Goal: Information Seeking & Learning: Learn about a topic

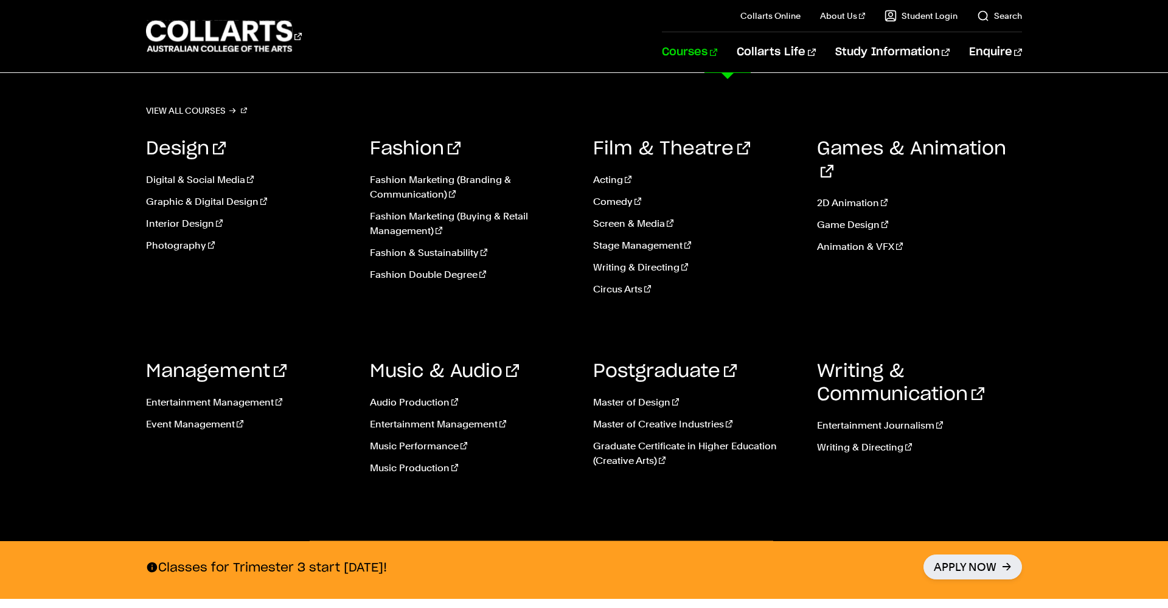
scroll to position [69, 0]
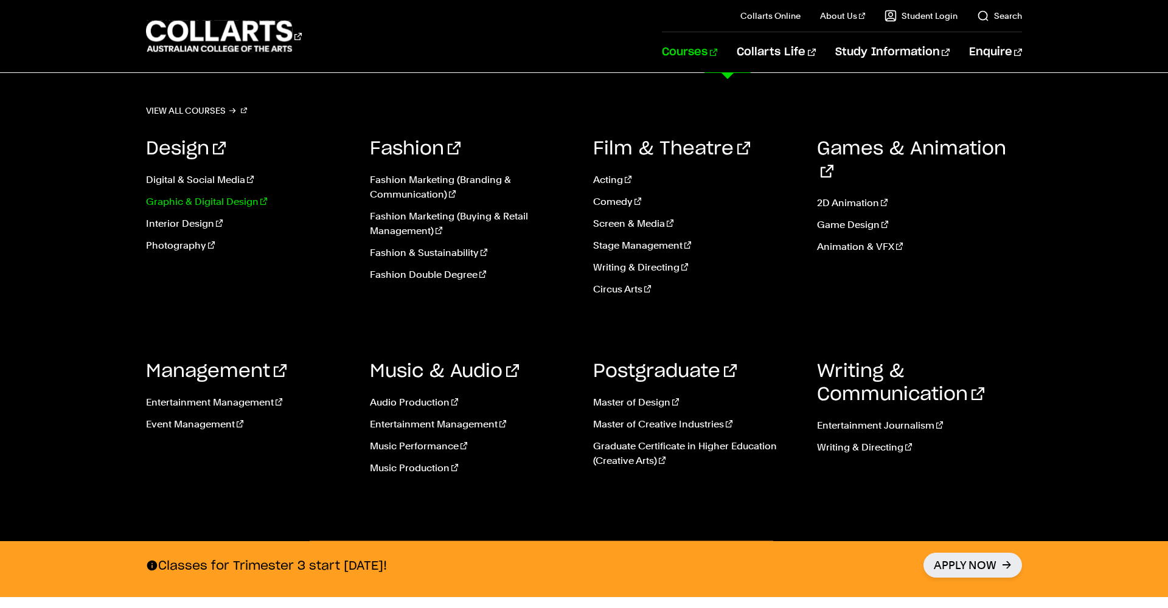
click at [226, 202] on link "Graphic & Digital Design" at bounding box center [249, 202] width 206 height 15
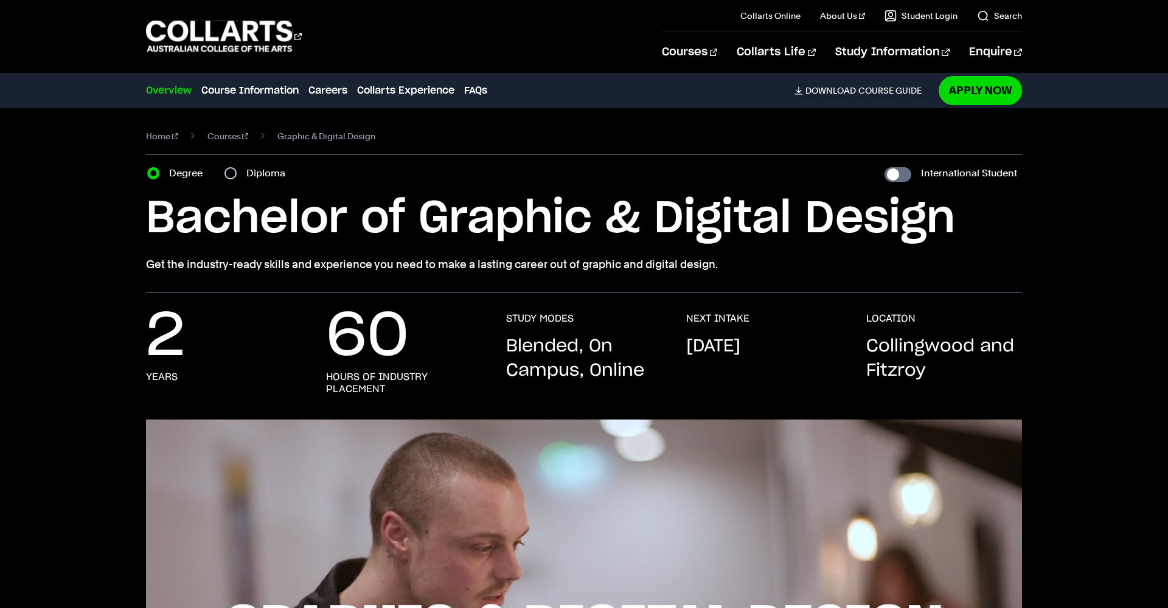
click at [235, 175] on input "Diploma" at bounding box center [230, 173] width 12 height 12
radio input "true"
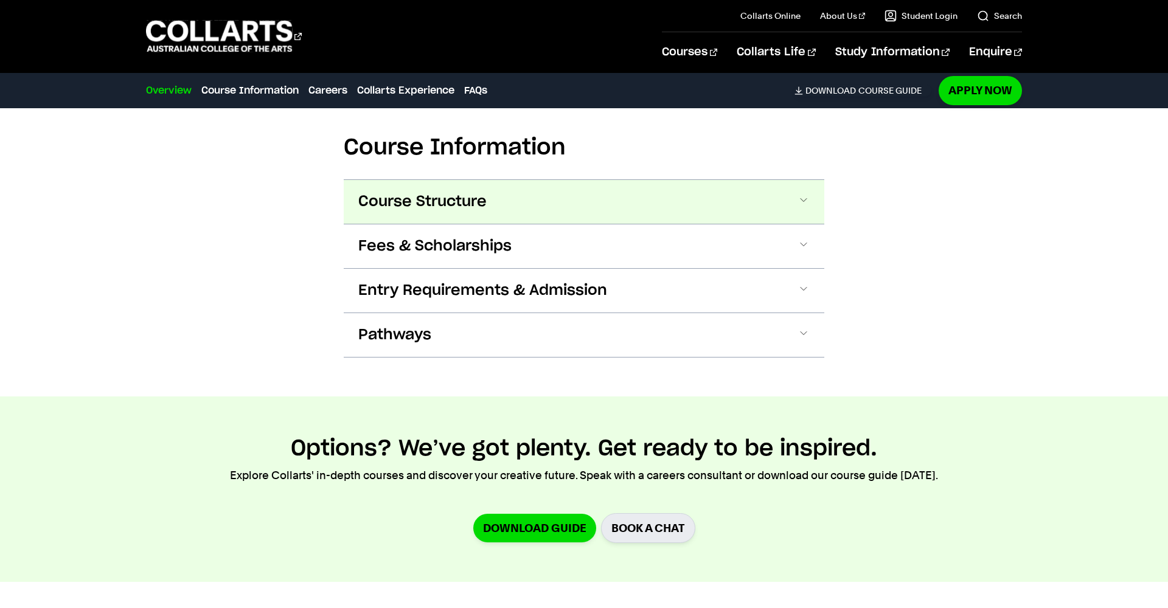
scroll to position [1281, 1]
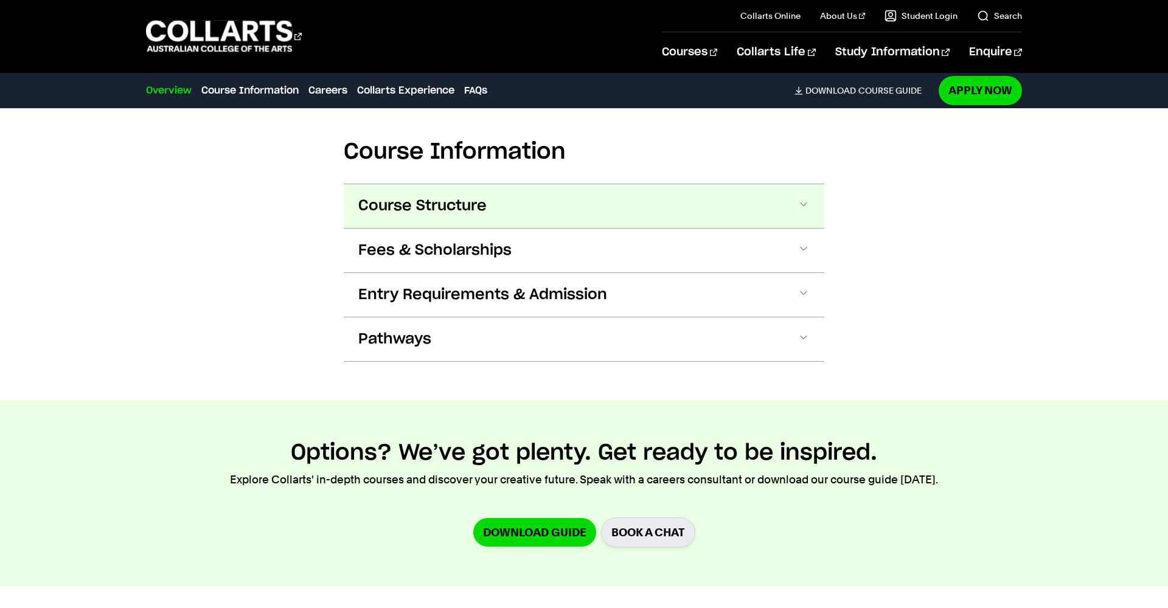
click at [0, 0] on button "Course Structure" at bounding box center [0, 0] width 0 height 0
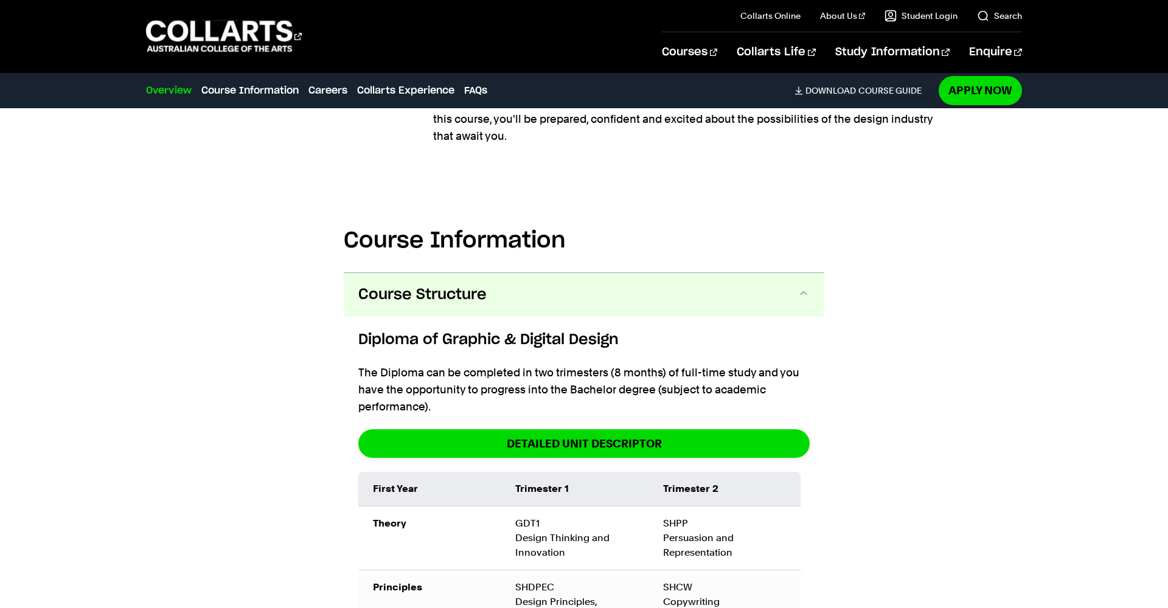
scroll to position [1193, 0]
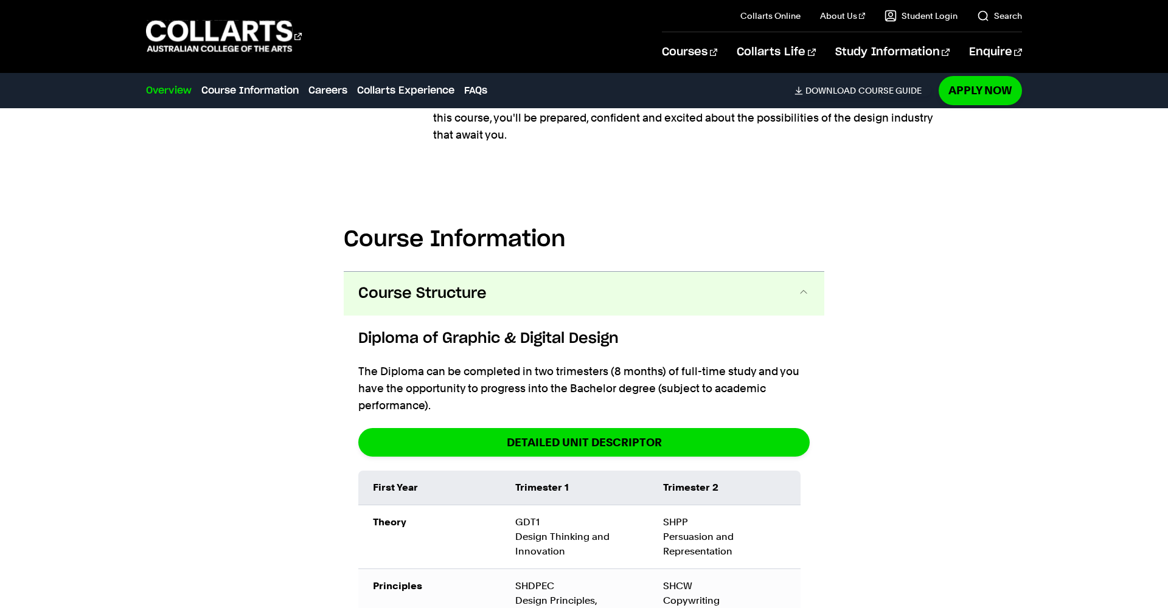
click at [427, 294] on span "Course Structure" at bounding box center [422, 293] width 128 height 19
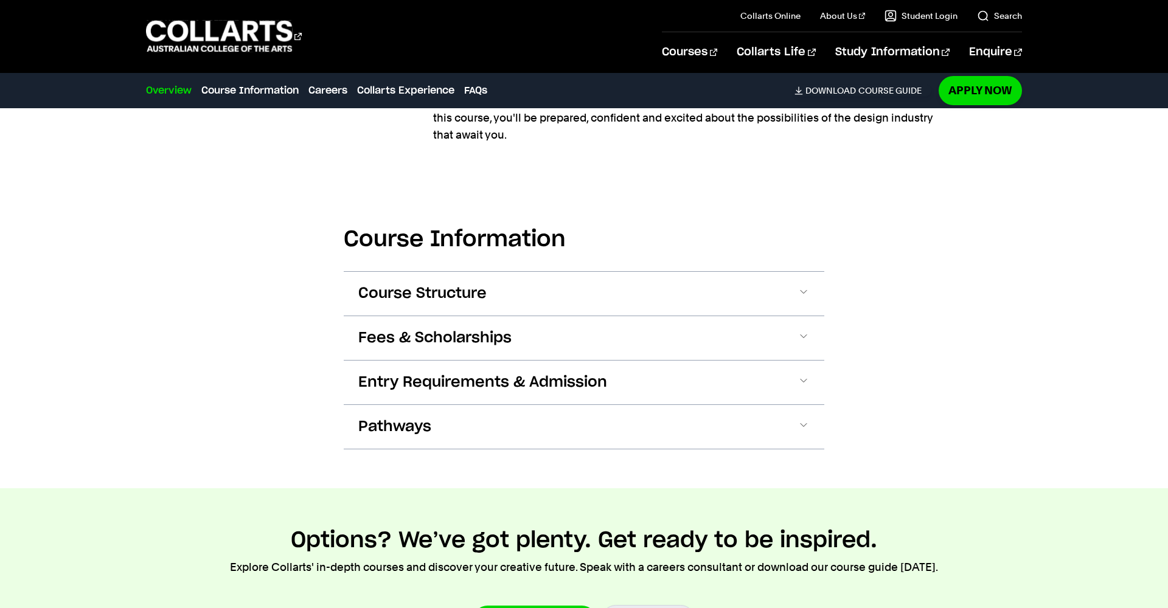
click at [0, 0] on span "Course Structure" at bounding box center [0, 0] width 0 height 0
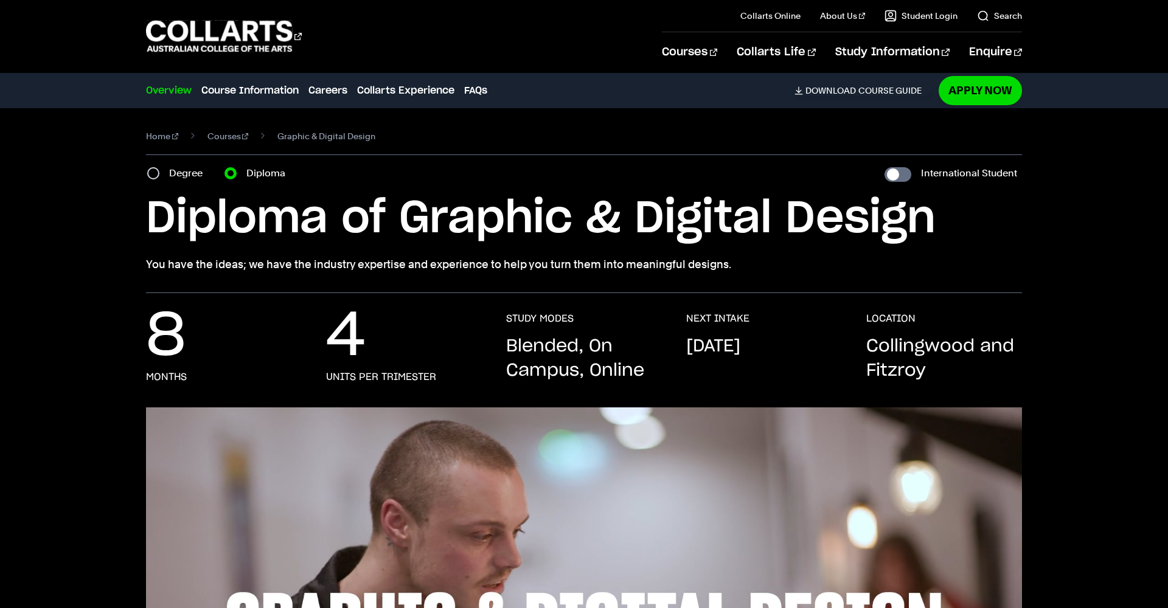
scroll to position [0, 0]
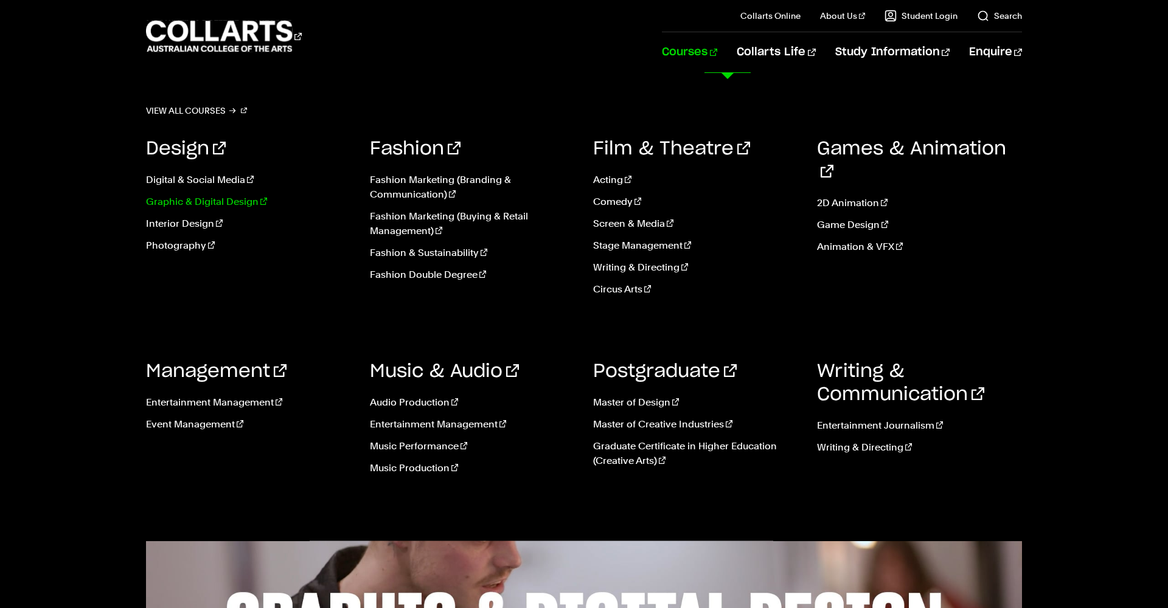
click at [249, 197] on link "Graphic & Digital Design" at bounding box center [249, 202] width 206 height 15
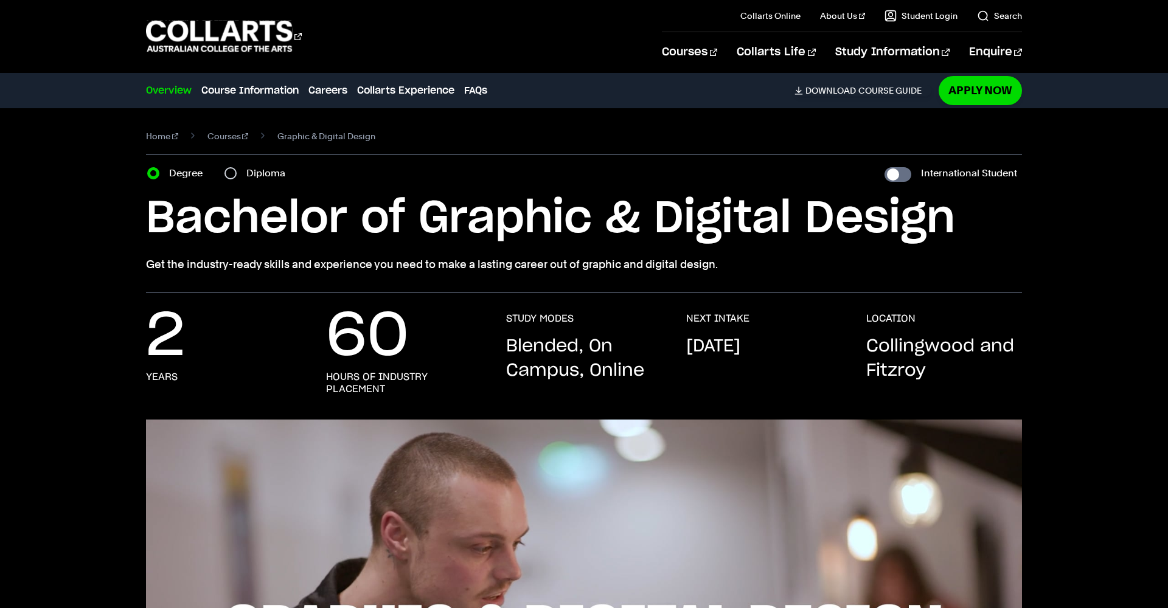
click at [229, 171] on input "Diploma" at bounding box center [230, 173] width 12 height 12
radio input "true"
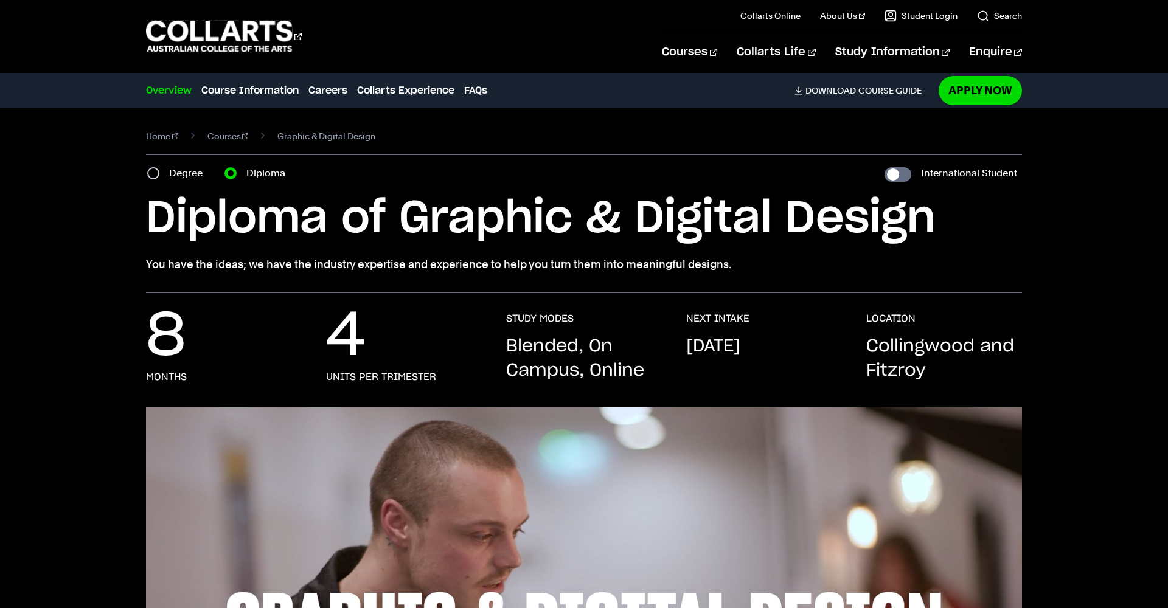
scroll to position [0, 1]
click at [154, 170] on input "Degree" at bounding box center [153, 173] width 12 height 12
radio input "true"
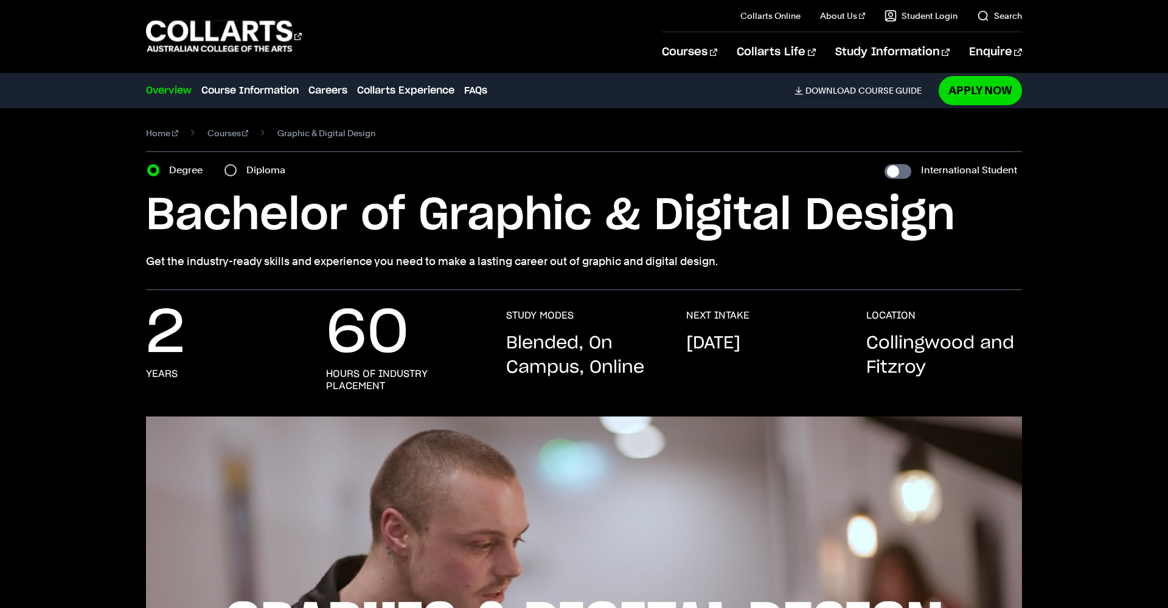
scroll to position [3, 0]
click at [232, 171] on input "Diploma" at bounding box center [230, 170] width 12 height 12
radio input "true"
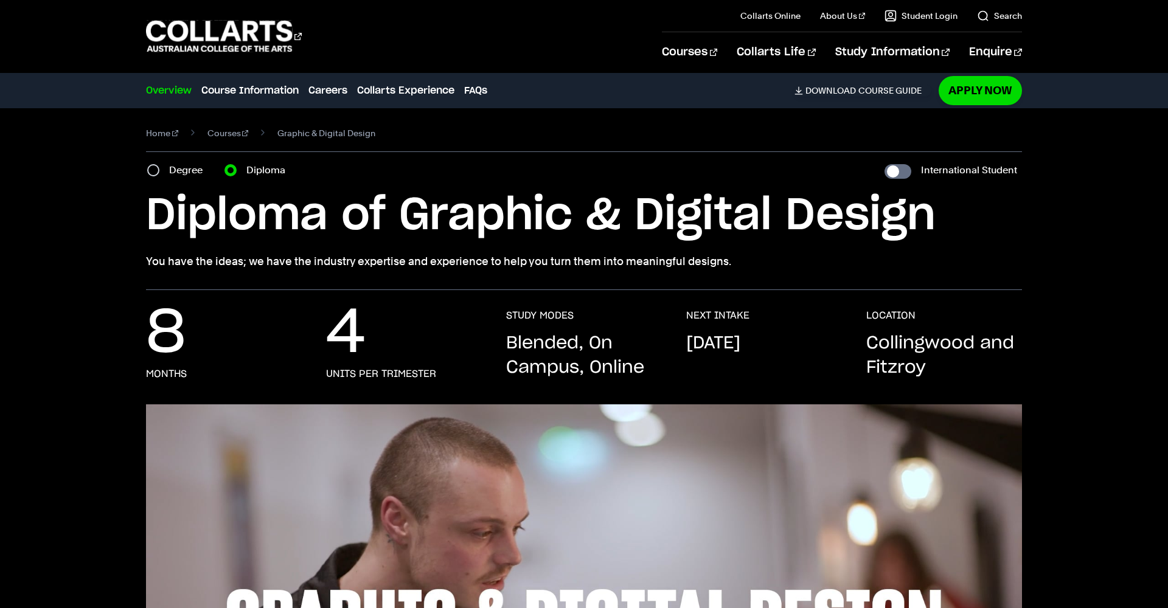
click at [150, 168] on input "Degree" at bounding box center [153, 170] width 12 height 12
radio input "true"
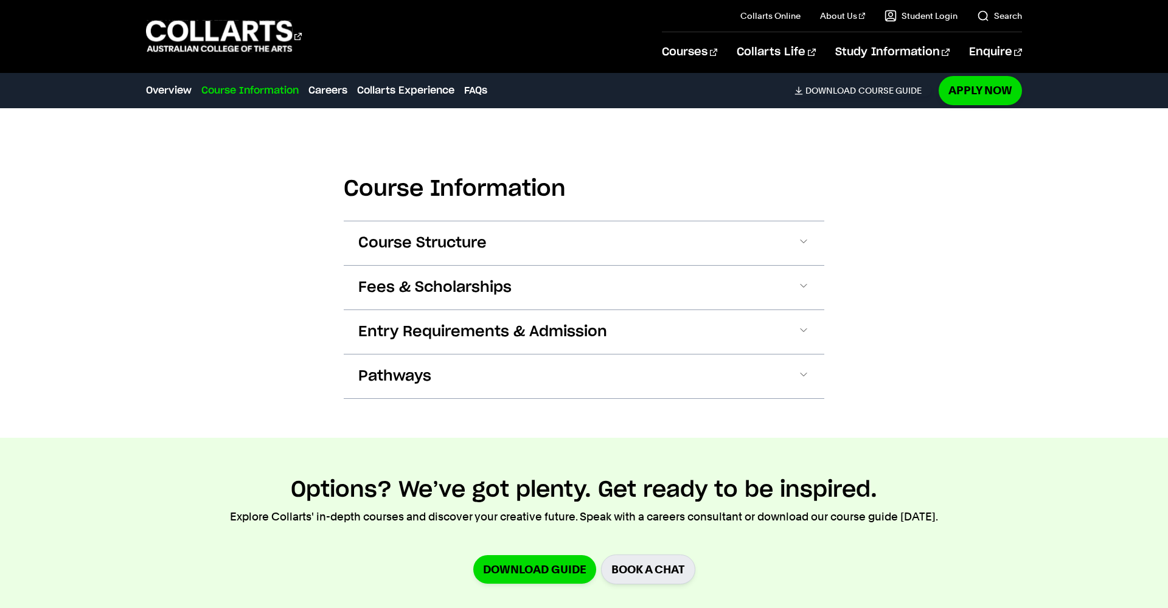
scroll to position [1256, 0]
click at [457, 190] on h2 "Course Information" at bounding box center [584, 189] width 480 height 27
click at [488, 193] on h2 "Course Information" at bounding box center [584, 189] width 480 height 27
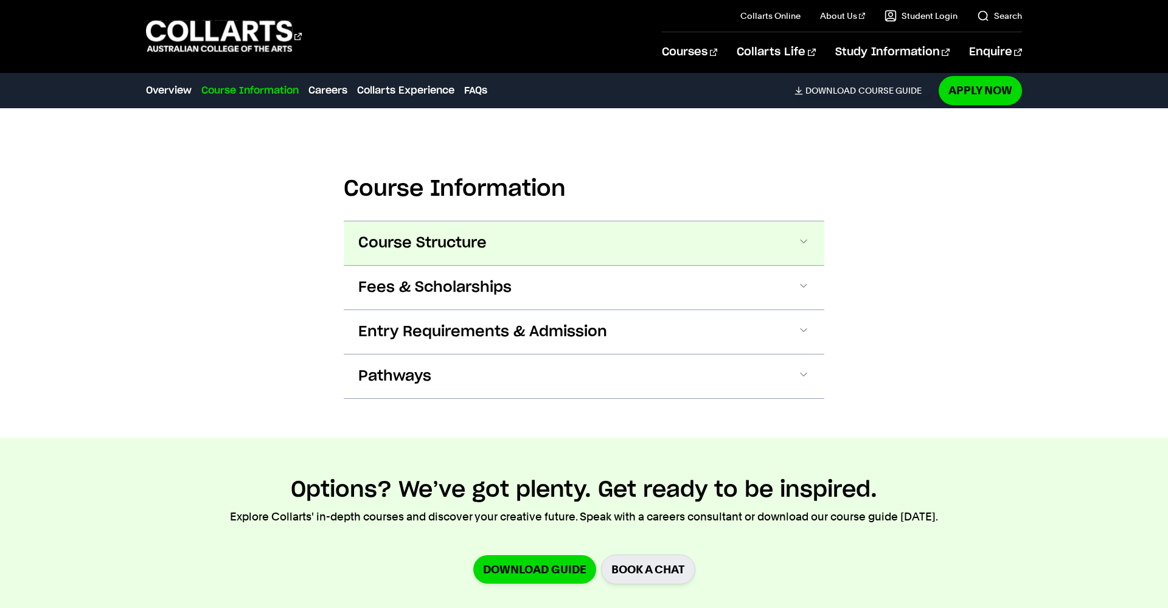
scroll to position [1256, 0]
click at [471, 243] on span "Course Structure" at bounding box center [422, 242] width 128 height 19
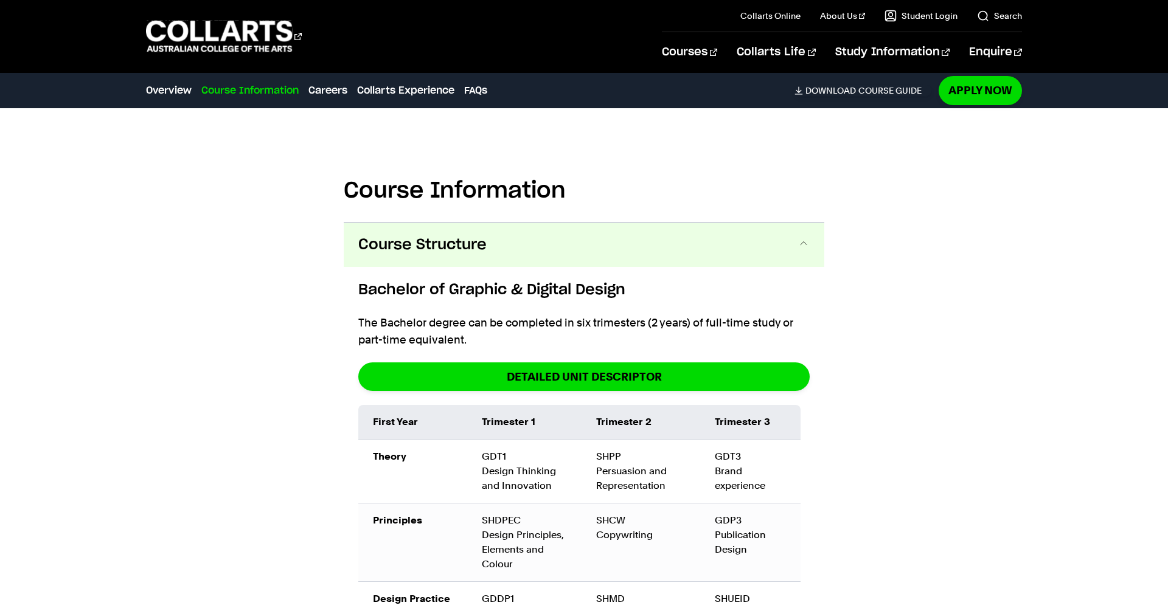
scroll to position [1254, 0]
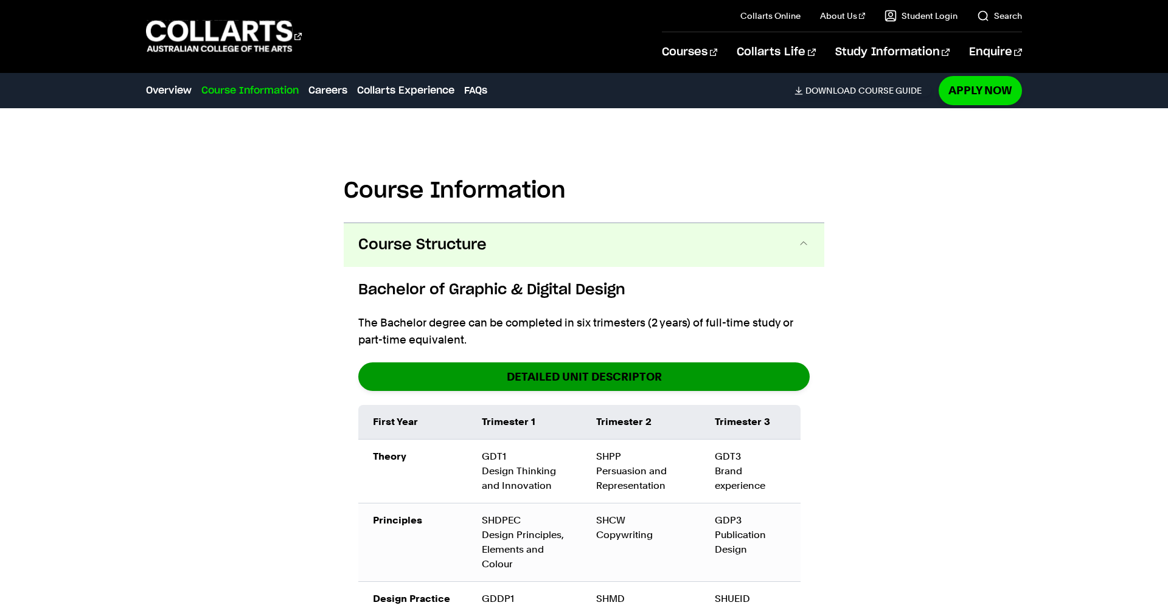
click at [580, 376] on link "DETAILED UNIT DESCRIPTOR" at bounding box center [583, 376] width 451 height 29
